Goal: Task Accomplishment & Management: Manage account settings

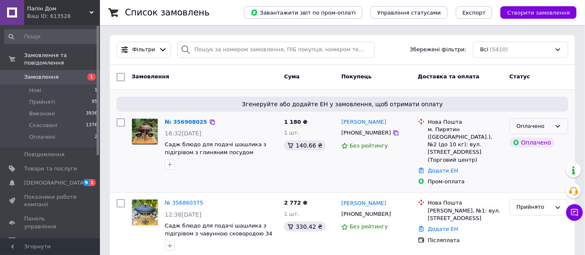
click at [529, 123] on div "Оплачено" at bounding box center [534, 126] width 35 height 9
click at [532, 147] on li "Прийнято" at bounding box center [539, 143] width 58 height 15
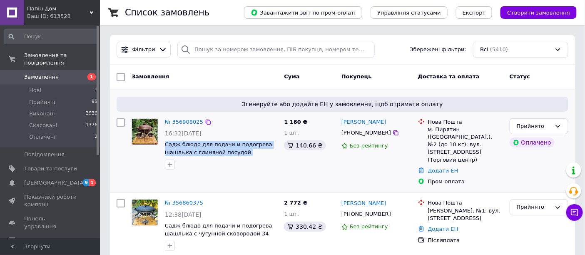
drag, startPoint x: 163, startPoint y: 144, endPoint x: 277, endPoint y: 153, distance: 114.4
click at [277, 153] on div "№ 356908025 16:32, 12.08.2025 Садж блюдо для подачи и подогрева шашлыка с глиня…" at bounding box center [221, 144] width 119 height 58
click at [262, 167] on div at bounding box center [221, 164] width 116 height 13
click at [227, 150] on span "Садж блюдо для подачи и подогрева шашлыка с глиняной посудой Жаровня 2,5л та со…" at bounding box center [218, 152] width 107 height 22
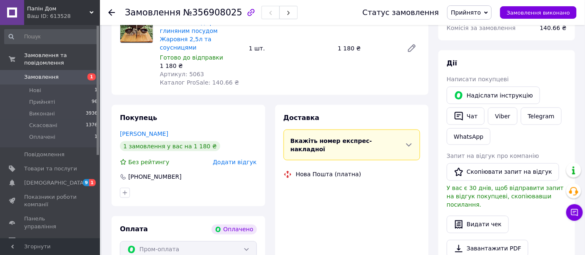
scroll to position [277, 0]
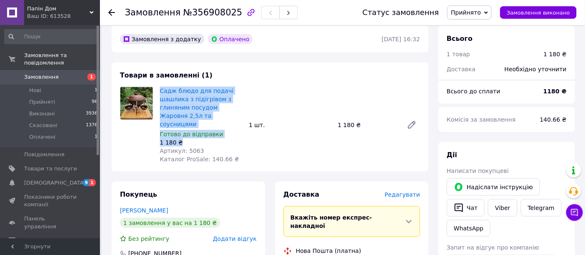
drag, startPoint x: 158, startPoint y: 72, endPoint x: 225, endPoint y: 114, distance: 79.0
click at [225, 114] on div "Садж блюдо для подачі шашлика з підігрівом з глиняним посудом Жаровня 2,5л та с…" at bounding box center [201, 125] width 89 height 80
copy div "Садж блюдо для подачі шашлика з підігрівом з глиняним посудом Жаровня 2,5л та с…"
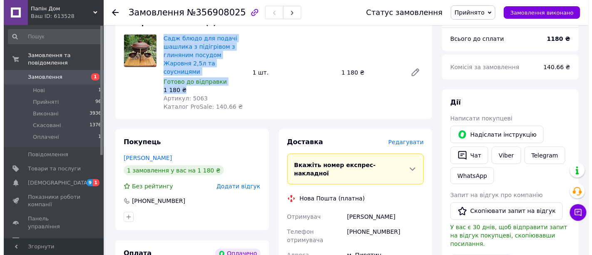
scroll to position [370, 0]
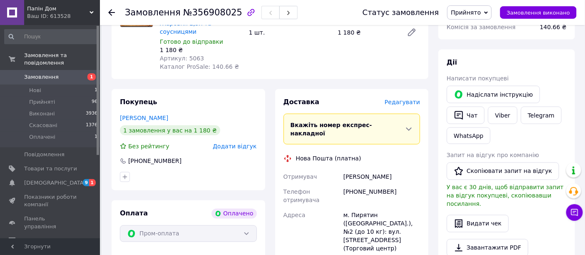
click at [409, 99] on span "Редагувати" at bounding box center [402, 102] width 35 height 7
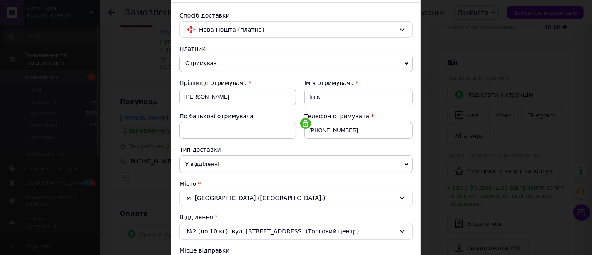
scroll to position [92, 0]
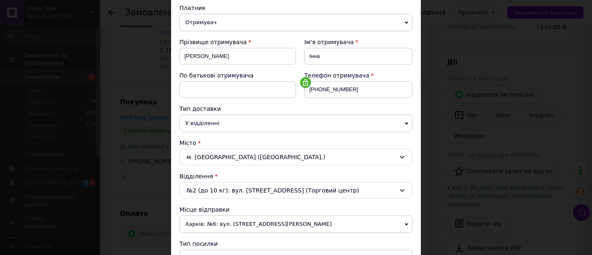
click at [259, 184] on div "№2 (до 10 кг): вул. [STREET_ADDRESS] (Торговий центр)" at bounding box center [295, 190] width 233 height 17
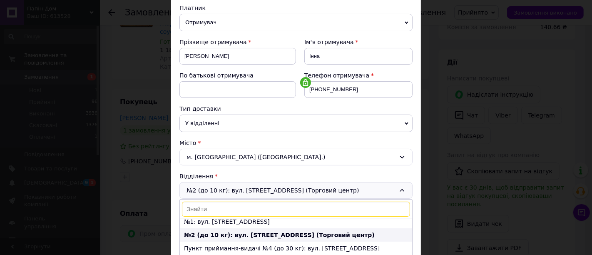
scroll to position [0, 0]
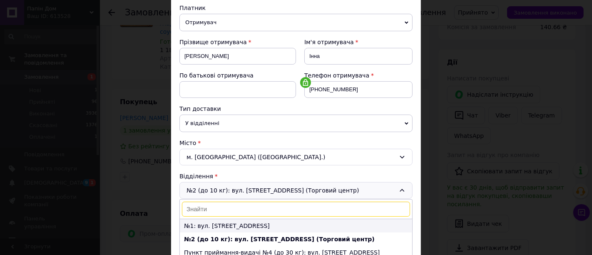
click at [247, 226] on li "№1: вул. [STREET_ADDRESS]" at bounding box center [296, 225] width 232 height 13
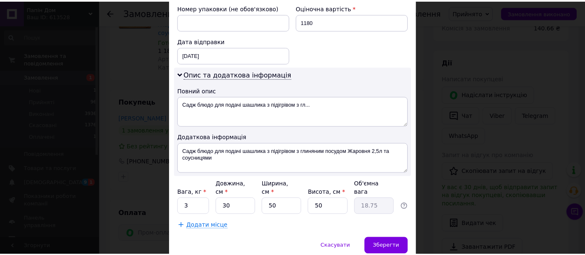
scroll to position [386, 0]
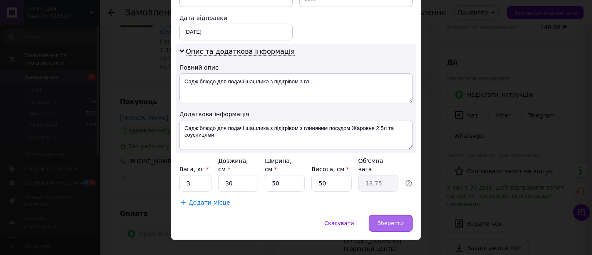
click at [386, 220] on span "Зберегти" at bounding box center [391, 223] width 26 height 6
